Goal: Find specific page/section: Find specific page/section

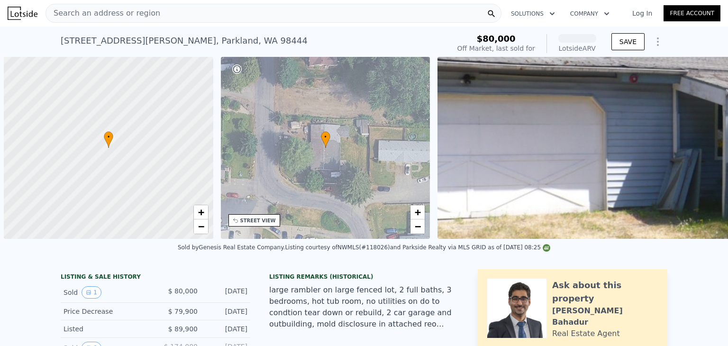
scroll to position [0, 4]
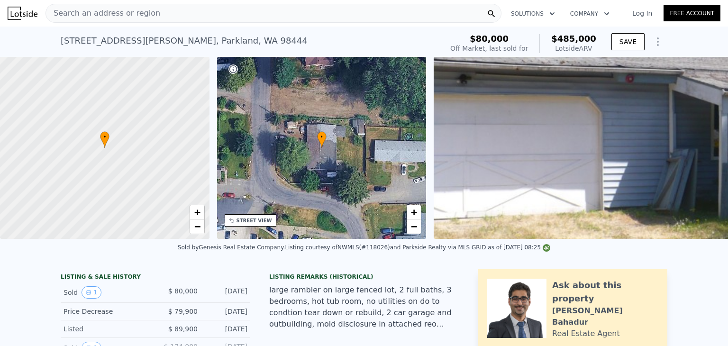
click at [132, 13] on span "Search an address or region" at bounding box center [103, 13] width 114 height 11
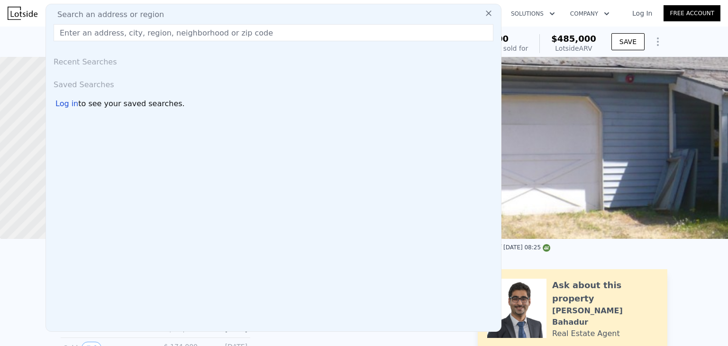
click at [136, 36] on input "text" at bounding box center [274, 32] width 440 height 17
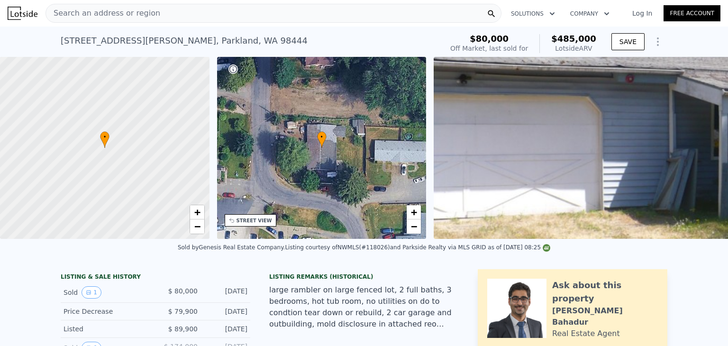
click at [682, 46] on div "[STREET_ADDRESS][PERSON_NAME] Sold [DATE] for $80k (~ARV $485k ) $80,000 Off Ma…" at bounding box center [364, 42] width 728 height 30
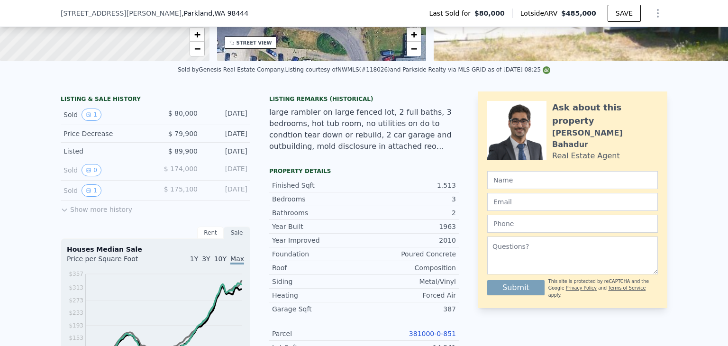
scroll to position [44, 0]
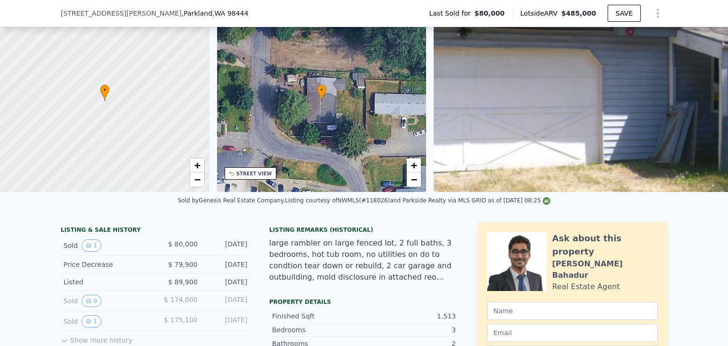
click at [195, 18] on div "[STREET_ADDRESS][PERSON_NAME] Last Sold for $80,000 Lotside ARV $485,000 SAVE" at bounding box center [364, 13] width 606 height 27
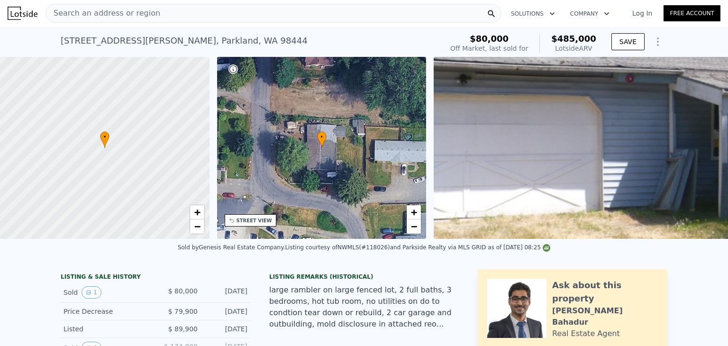
click at [161, 19] on div "Search an address or region" at bounding box center [273, 13] width 456 height 19
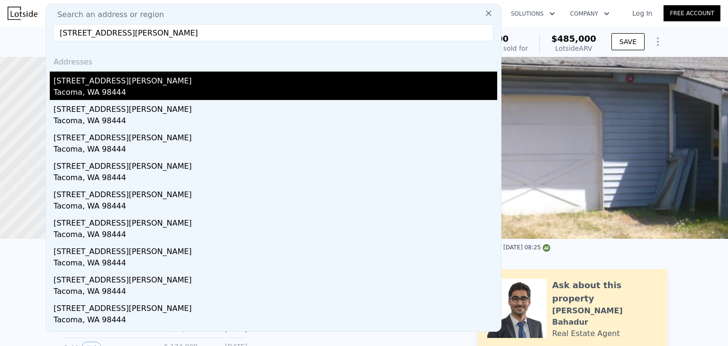
type input "[STREET_ADDRESS][PERSON_NAME]"
click at [176, 95] on div "Tacoma, WA 98444" at bounding box center [275, 93] width 443 height 13
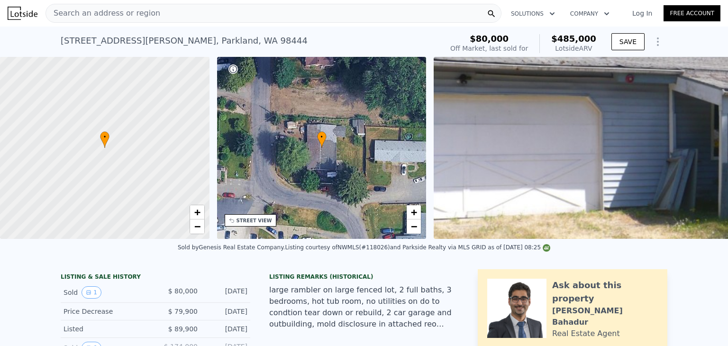
click at [156, 15] on div "Search an address or region" at bounding box center [273, 13] width 456 height 19
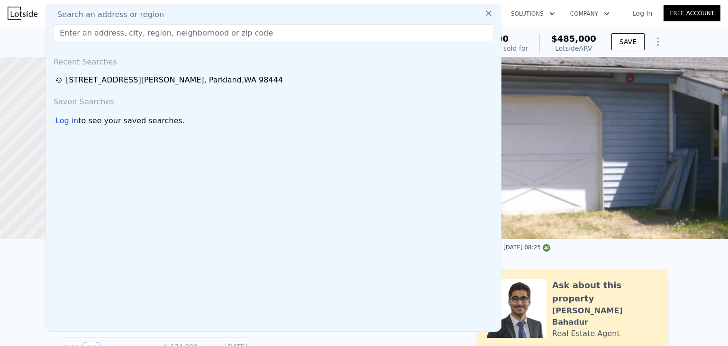
click at [144, 30] on input "text" at bounding box center [274, 32] width 440 height 17
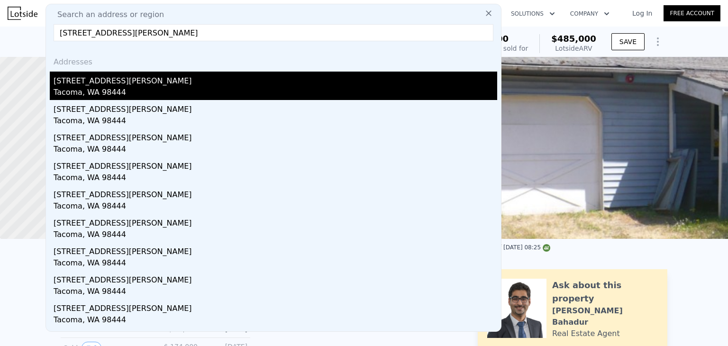
type input "[STREET_ADDRESS][PERSON_NAME]"
click at [144, 88] on div "Tacoma, WA 98444" at bounding box center [275, 93] width 443 height 13
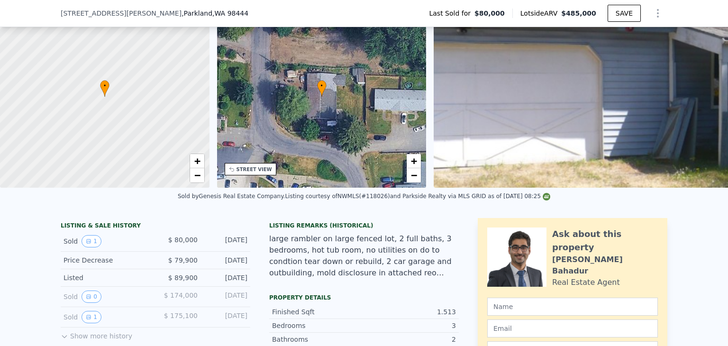
scroll to position [138, 0]
